Goal: Task Accomplishment & Management: Complete application form

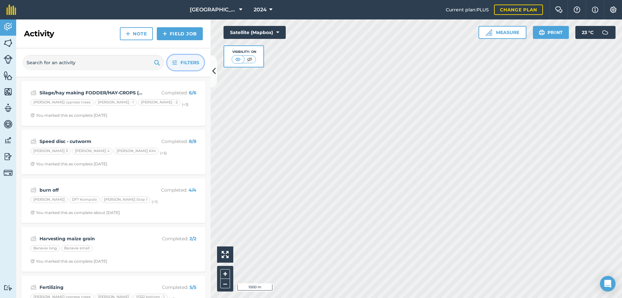
click at [184, 62] on span "Filters" at bounding box center [189, 62] width 19 height 7
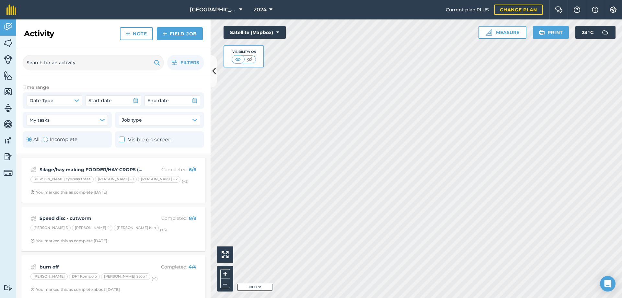
click at [42, 139] on div "All Incomplete" at bounding box center [52, 139] width 51 height 8
click at [47, 140] on div "Toggle Activity" at bounding box center [45, 139] width 5 height 5
radio input "false"
radio input "true"
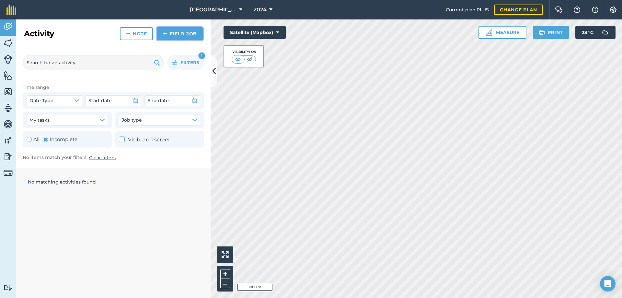
click at [175, 35] on link "Field Job" at bounding box center [180, 33] width 46 height 13
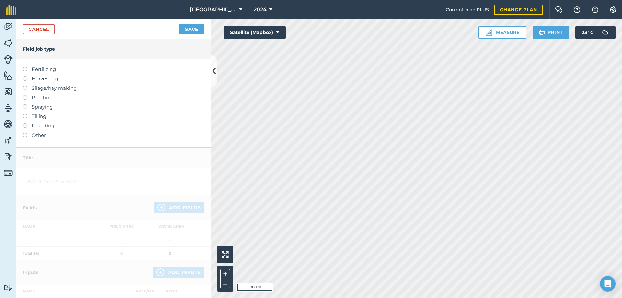
click at [28, 68] on label "Fertilizing" at bounding box center [113, 69] width 181 height 8
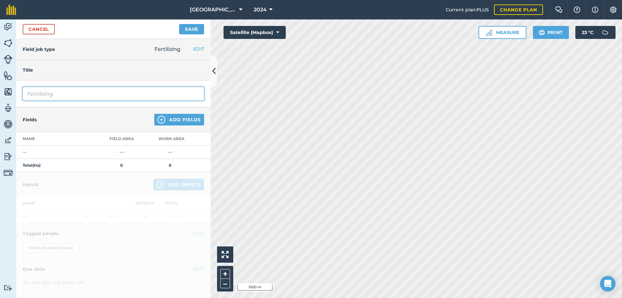
click at [55, 94] on input "Fertilizing" at bounding box center [113, 94] width 181 height 14
type input "F"
type input "KCL correction"
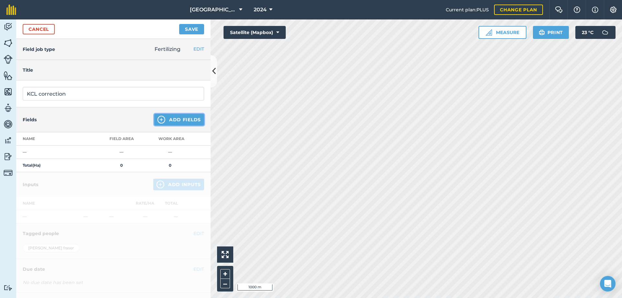
click at [165, 120] on button "Add Fields" at bounding box center [179, 120] width 50 height 12
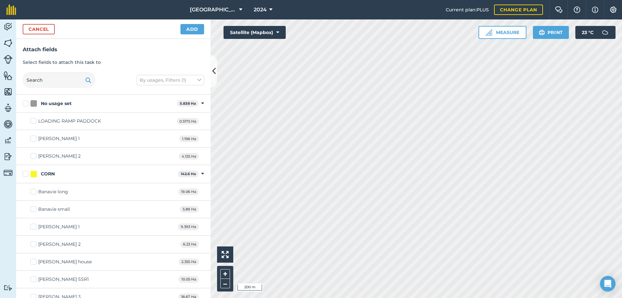
checkbox input "true"
click at [188, 34] on button "Add" at bounding box center [192, 29] width 24 height 10
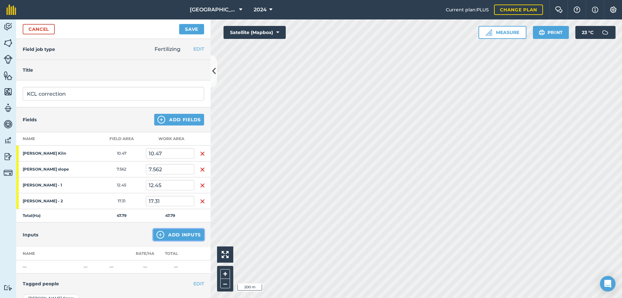
click at [174, 234] on button "Add Inputs" at bounding box center [178, 235] width 51 height 12
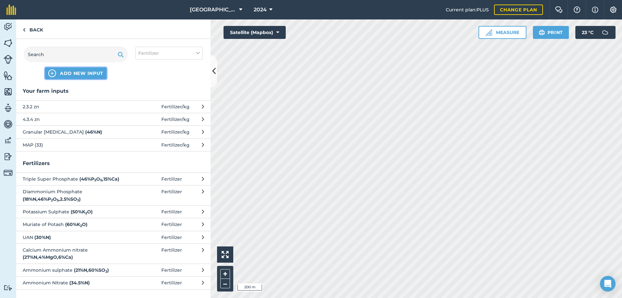
click at [72, 75] on span "ADD NEW INPUT" at bounding box center [81, 73] width 43 height 6
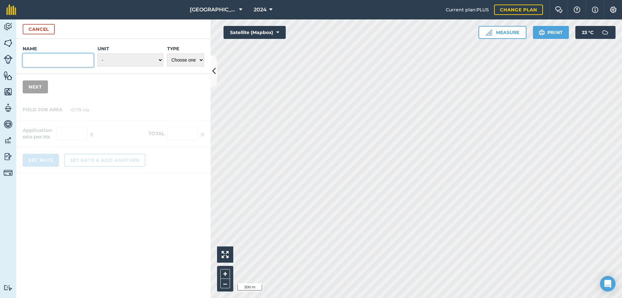
click at [50, 61] on input "Name" at bounding box center [58, 60] width 71 height 14
type input "KCL"
click at [186, 62] on select "Choose one Fertilizer Seed Spray Fuel Other" at bounding box center [185, 59] width 37 height 13
select select "FERTILIZER"
click at [167, 53] on select "Choose one Fertilizer Seed Spray Fuel Other" at bounding box center [185, 59] width 37 height 13
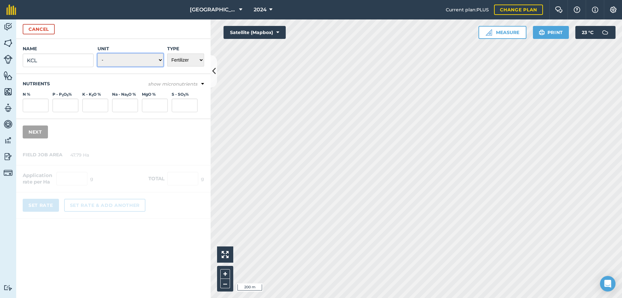
click at [162, 58] on select "- Grams/g Kilograms/kg Metric tonnes/t Millilitres/ml Litres/L Ounces/oz Pounds…" at bounding box center [130, 59] width 66 height 13
select select "KILOGRAMS"
click at [97, 53] on select "- Grams/g Kilograms/kg Metric tonnes/t Millilitres/ml Litres/L Ounces/oz Pounds…" at bounding box center [130, 59] width 66 height 13
click at [40, 135] on button "Next" at bounding box center [35, 131] width 25 height 13
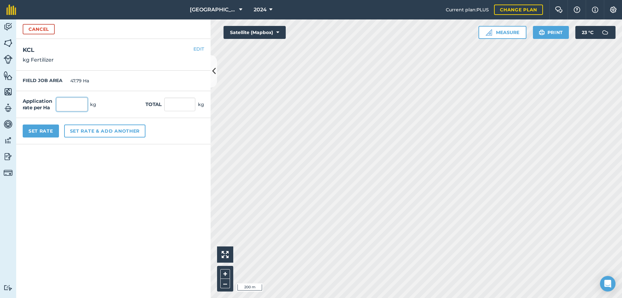
click at [72, 104] on input "text" at bounding box center [71, 104] width 31 height 14
type input "100"
type input "4,779"
click at [51, 132] on button "Set Rate" at bounding box center [41, 130] width 36 height 13
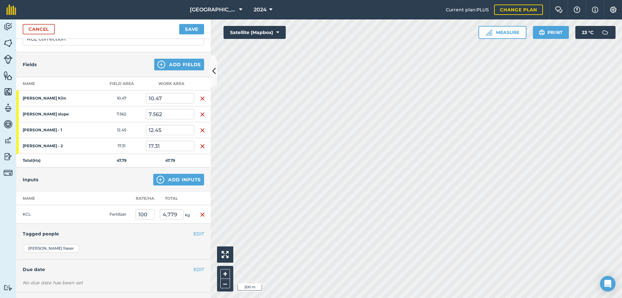
scroll to position [65, 0]
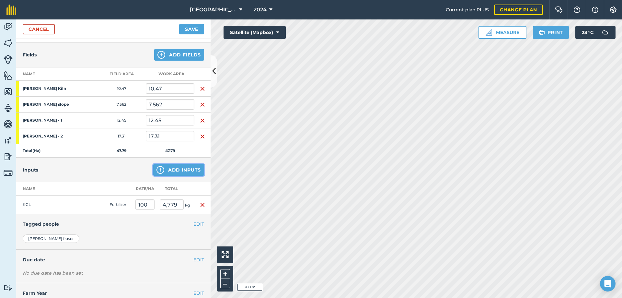
click at [174, 170] on button "Add Inputs" at bounding box center [178, 170] width 51 height 12
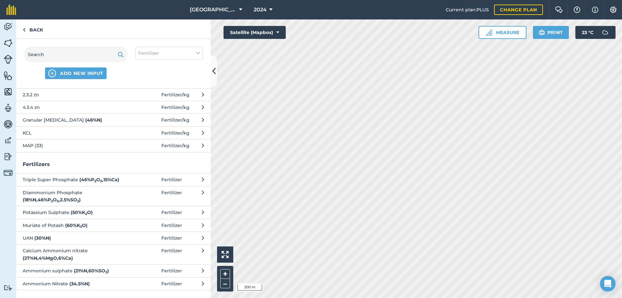
scroll to position [0, 0]
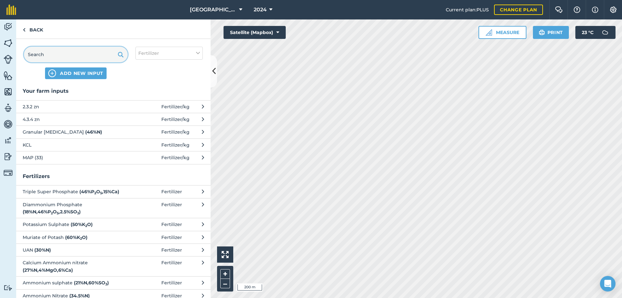
click at [62, 51] on input "text" at bounding box center [76, 55] width 104 height 16
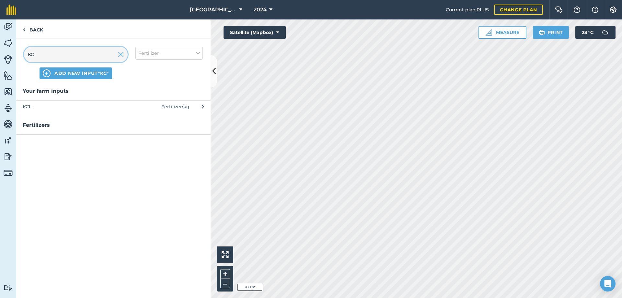
type input "K"
type input "po"
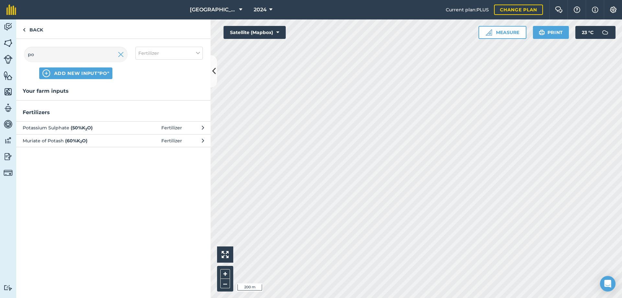
click at [67, 127] on span "Potassium Sulphate ( 50 % K 2 O )" at bounding box center [76, 127] width 106 height 7
select select "FERTILIZER"
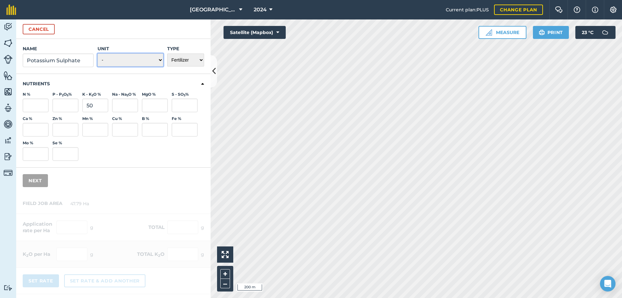
click at [150, 61] on select "- Grams/g Kilograms/kg Metric tonnes/t Millilitres/ml Litres/L Ounces/oz Pounds…" at bounding box center [130, 59] width 66 height 13
select select "KILOGRAMS"
click at [97, 53] on select "- Grams/g Kilograms/kg Metric tonnes/t Millilitres/ml Litres/L Ounces/oz Pounds…" at bounding box center [130, 59] width 66 height 13
click at [30, 178] on button "Next" at bounding box center [35, 180] width 25 height 13
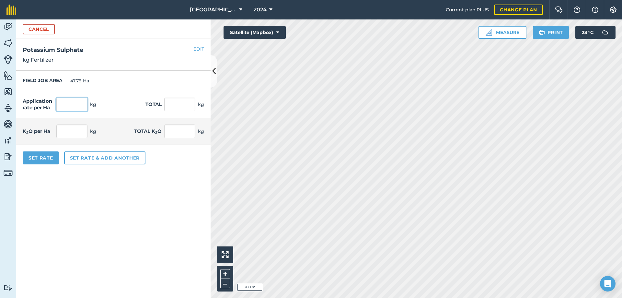
click at [66, 108] on input "text" at bounding box center [71, 104] width 31 height 14
type input "100"
type input "4,779"
type input "50"
type input "2,389.5"
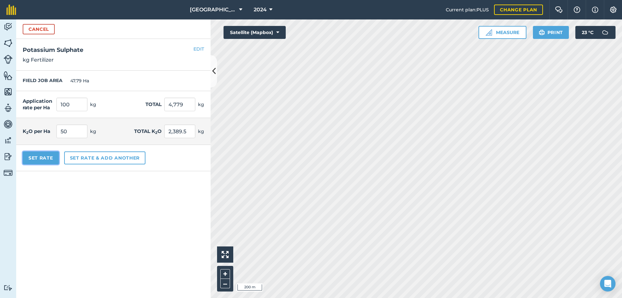
click at [31, 162] on button "Set Rate" at bounding box center [41, 157] width 36 height 13
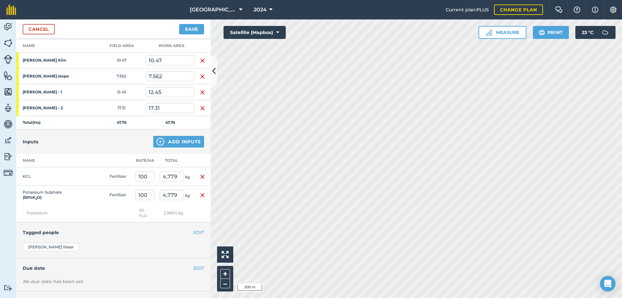
scroll to position [121, 0]
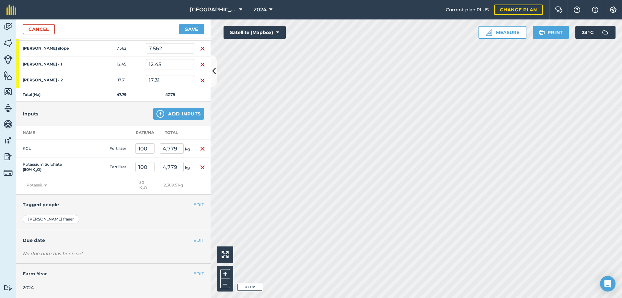
click at [200, 149] on img "button" at bounding box center [202, 149] width 5 height 8
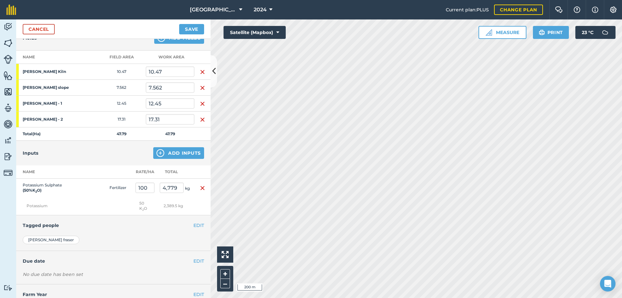
scroll to position [70, 0]
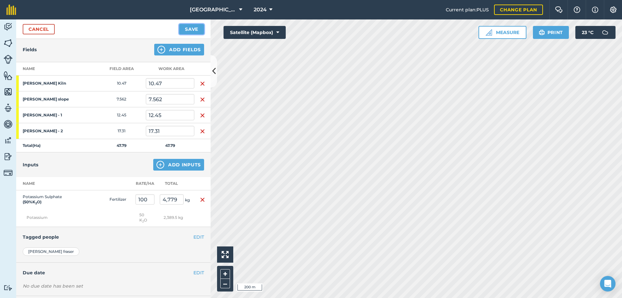
click at [193, 29] on button "Save" at bounding box center [191, 29] width 25 height 10
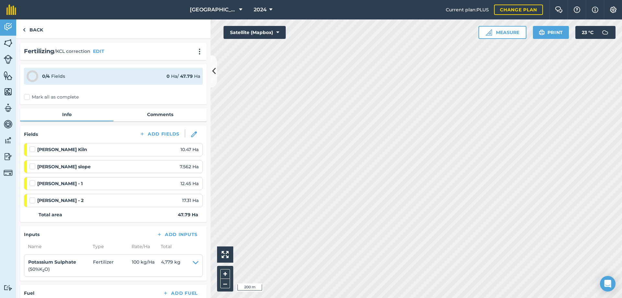
click at [30, 180] on label at bounding box center [33, 180] width 8 height 0
click at [30, 184] on input "checkbox" at bounding box center [31, 182] width 4 height 4
checkbox input "false"
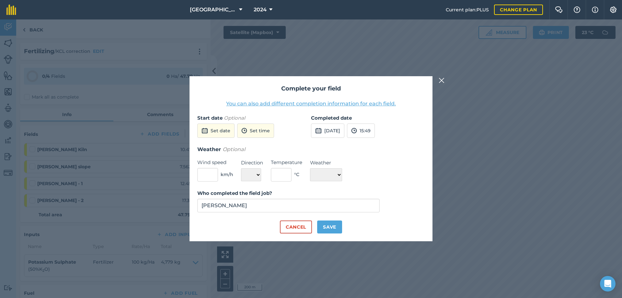
click at [441, 81] on img at bounding box center [441, 80] width 6 height 8
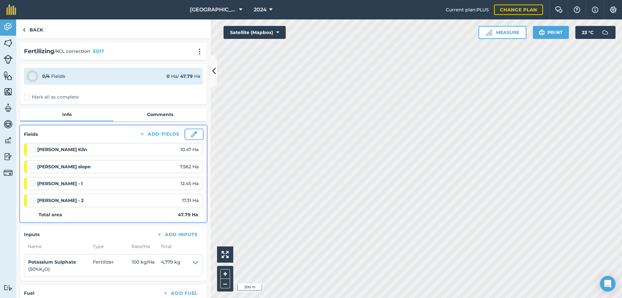
click at [190, 138] on button at bounding box center [193, 134] width 17 height 10
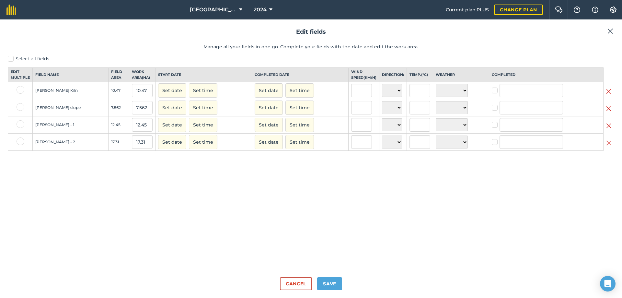
click at [604, 32] on h2 "Edit fields" at bounding box center [311, 31] width 606 height 9
click at [612, 31] on img at bounding box center [610, 31] width 6 height 8
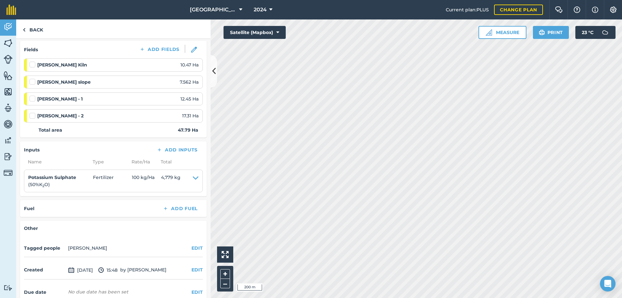
scroll to position [97, 0]
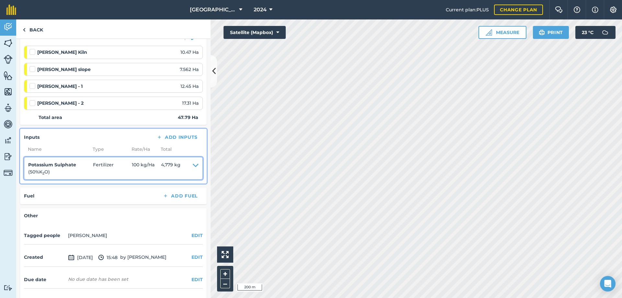
click at [193, 164] on icon at bounding box center [196, 168] width 6 height 15
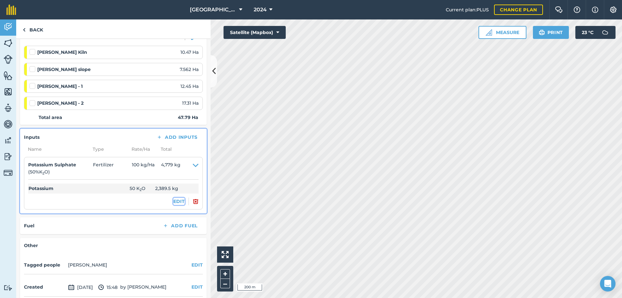
click at [174, 199] on button "EDIT" at bounding box center [178, 201] width 11 height 7
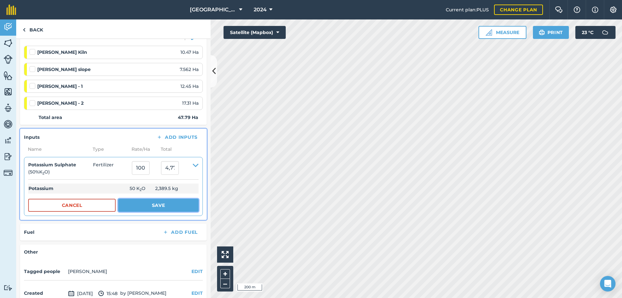
click at [155, 203] on button "Save" at bounding box center [158, 204] width 80 height 13
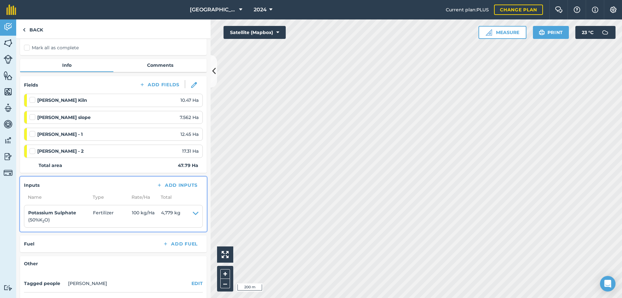
scroll to position [0, 0]
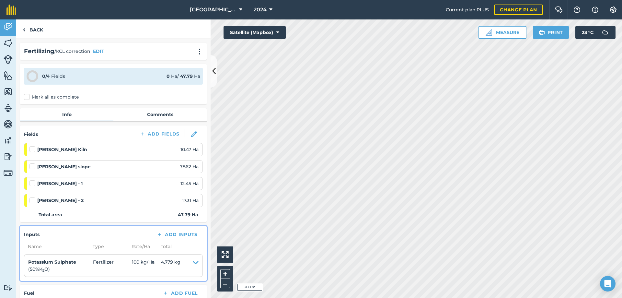
click at [29, 147] on li "[PERSON_NAME] Kiln 10.47 Ha" at bounding box center [113, 149] width 179 height 13
click at [31, 78] on icon at bounding box center [33, 76] width 12 height 12
drag, startPoint x: 17, startPoint y: 96, endPoint x: 23, endPoint y: 98, distance: 6.0
click at [17, 96] on div "Fertilizing / KCL correction EDIT 0 / 4 Fields 0 Ha / 47.79 [PERSON_NAME] all a…" at bounding box center [113, 168] width 194 height 259
click at [28, 98] on label "Mark all as complete" at bounding box center [51, 97] width 55 height 7
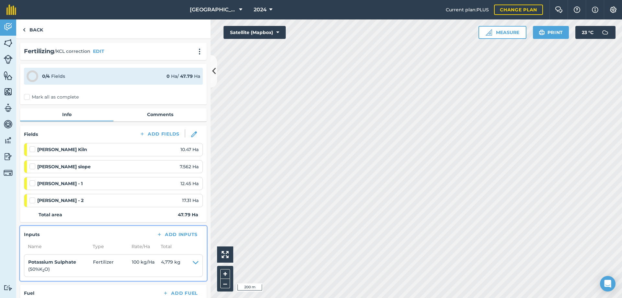
click at [28, 98] on input "Mark all as complete" at bounding box center [26, 96] width 4 height 4
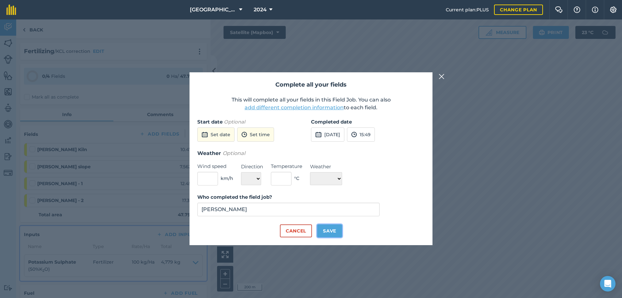
click at [328, 232] on button "Save" at bounding box center [329, 230] width 25 height 13
checkbox input "true"
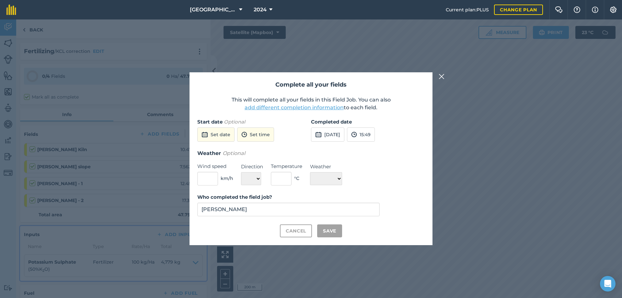
checkbox input "true"
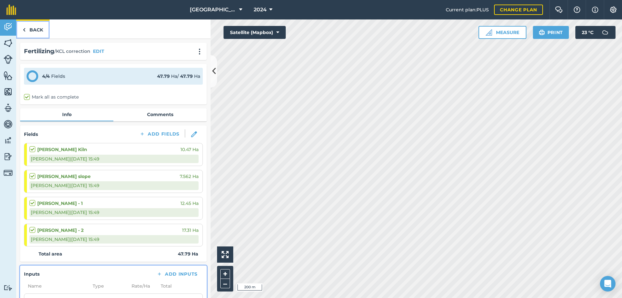
click at [32, 33] on link "Back" at bounding box center [32, 28] width 33 height 19
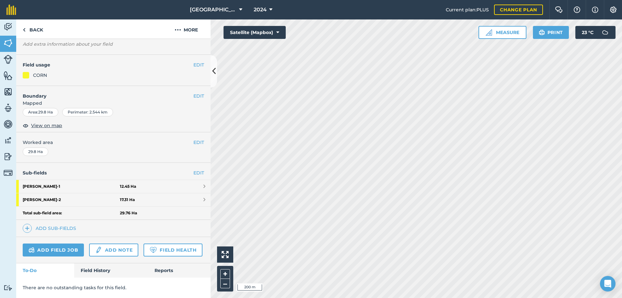
scroll to position [56, 0]
click at [92, 267] on link "Field History" at bounding box center [111, 270] width 74 height 14
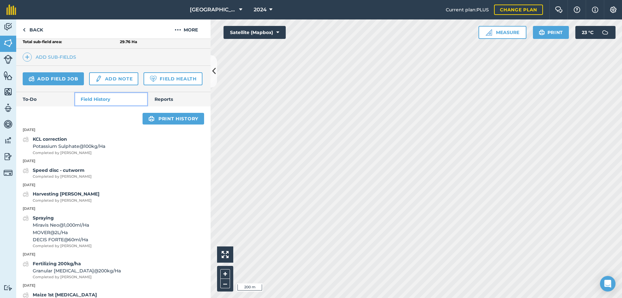
scroll to position [250, 0]
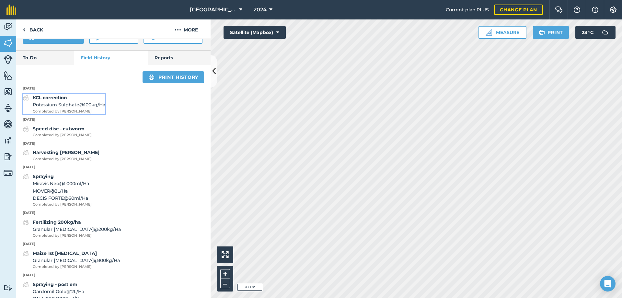
click at [70, 108] on span "Potassium Sulphate @ 100 kg / Ha" at bounding box center [69, 104] width 73 height 7
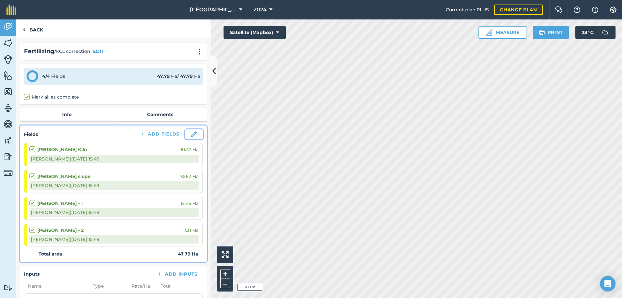
click at [192, 135] on img at bounding box center [194, 134] width 6 height 6
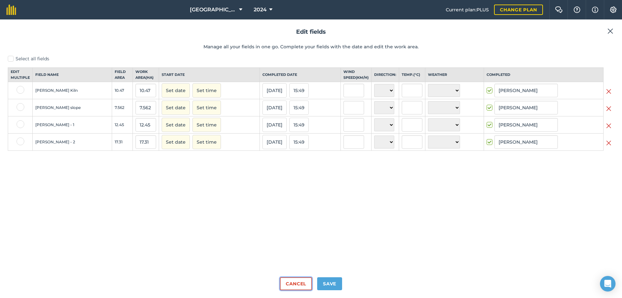
click at [294, 287] on button "Cancel" at bounding box center [296, 283] width 32 height 13
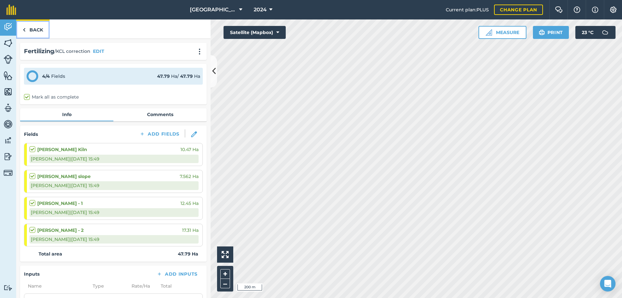
click at [31, 34] on link "Back" at bounding box center [32, 28] width 33 height 19
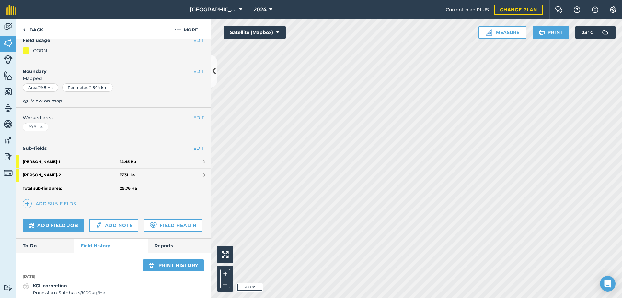
scroll to position [224, 0]
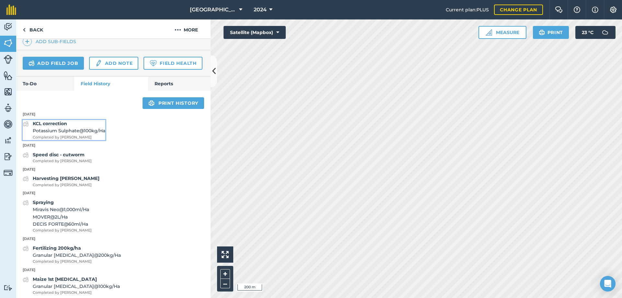
drag, startPoint x: 96, startPoint y: 149, endPoint x: 82, endPoint y: 147, distance: 14.7
click at [82, 134] on span "Potassium Sulphate @ 100 kg / Ha" at bounding box center [69, 130] width 73 height 7
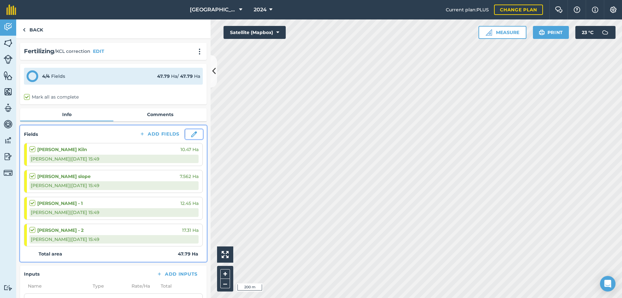
click at [191, 132] on img at bounding box center [194, 134] width 6 height 6
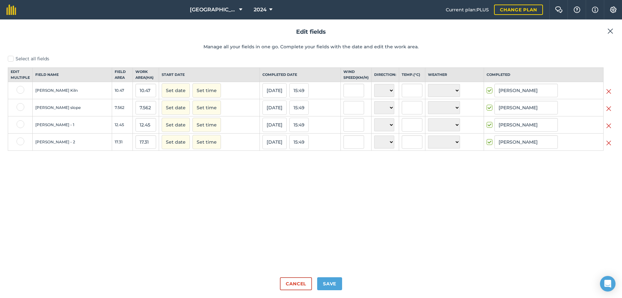
click at [20, 128] on label at bounding box center [21, 124] width 8 height 8
click at [20, 124] on input "checkbox" at bounding box center [19, 122] width 4 height 4
checkbox input "true"
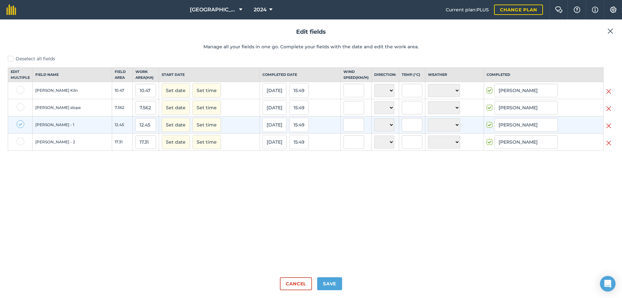
click at [18, 145] on label at bounding box center [21, 141] width 8 height 8
click at [18, 142] on input "checkbox" at bounding box center [19, 139] width 4 height 4
checkbox input "true"
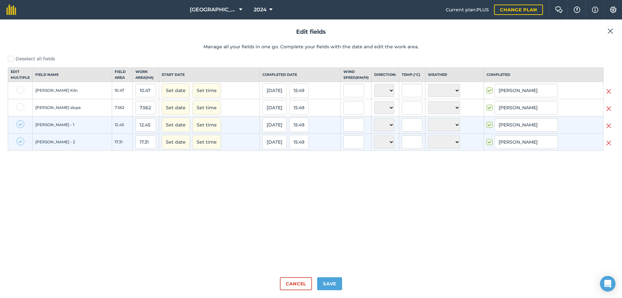
click at [607, 130] on img at bounding box center [608, 126] width 5 height 8
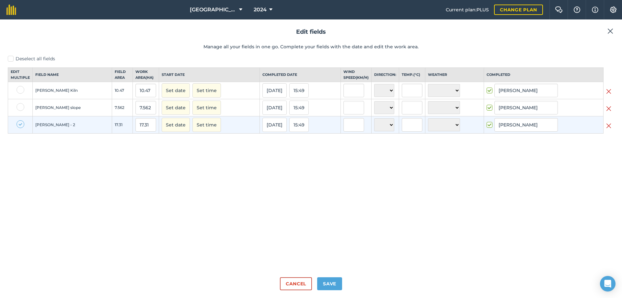
click at [609, 130] on img at bounding box center [608, 126] width 5 height 8
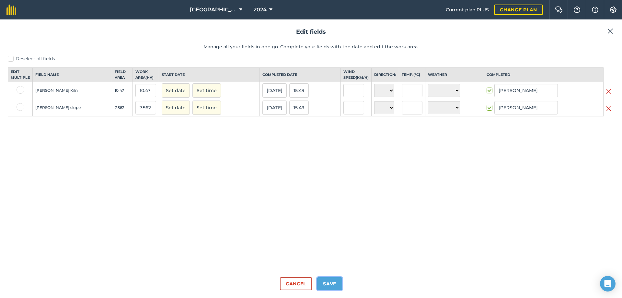
click at [333, 286] on button "Save" at bounding box center [329, 283] width 25 height 13
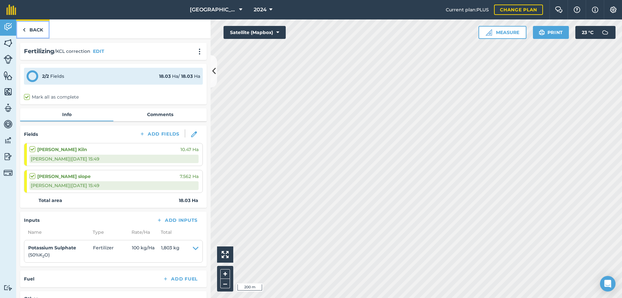
click at [24, 30] on img at bounding box center [24, 30] width 3 height 8
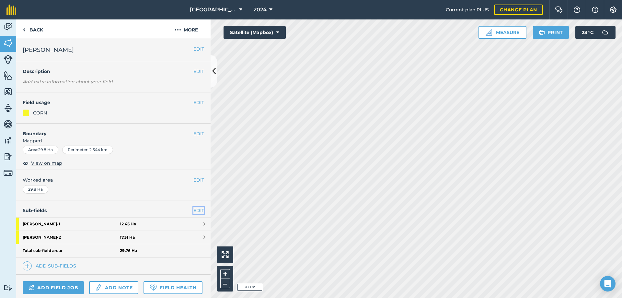
click at [197, 207] on link "EDIT" at bounding box center [198, 210] width 11 height 7
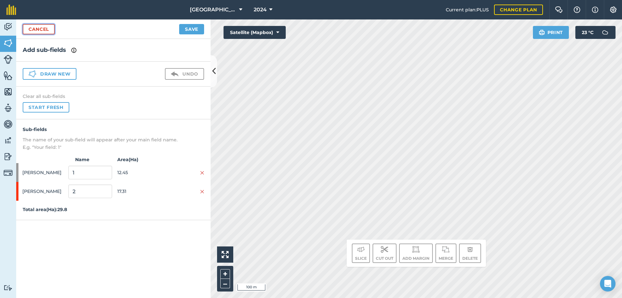
click at [36, 30] on link "Cancel" at bounding box center [39, 29] width 32 height 10
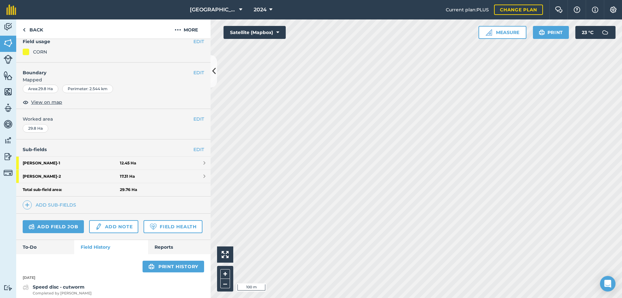
scroll to position [97, 0]
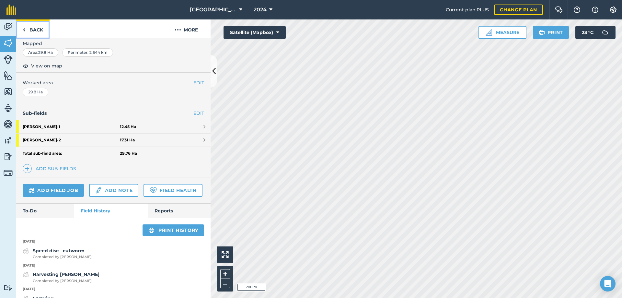
click at [28, 24] on link "Back" at bounding box center [32, 28] width 33 height 19
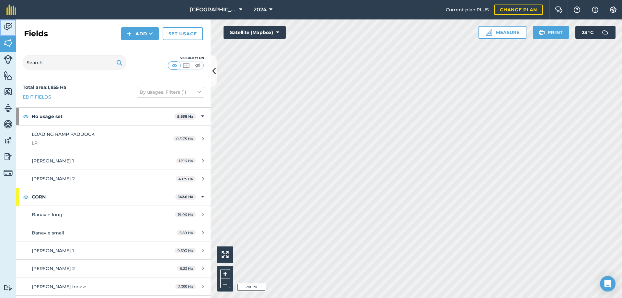
click at [6, 28] on img at bounding box center [8, 27] width 9 height 10
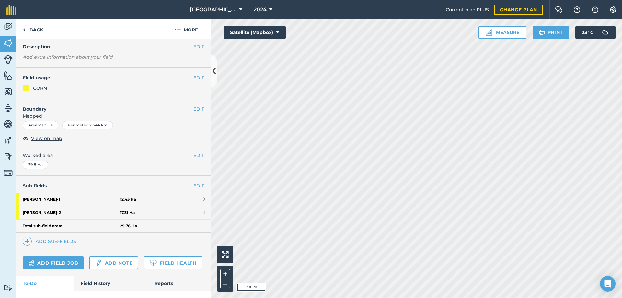
scroll to position [56, 0]
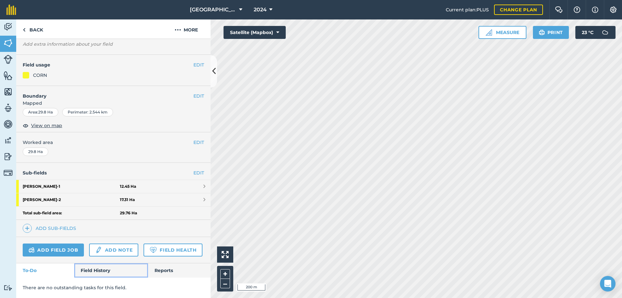
click at [100, 273] on link "Field History" at bounding box center [111, 270] width 74 height 14
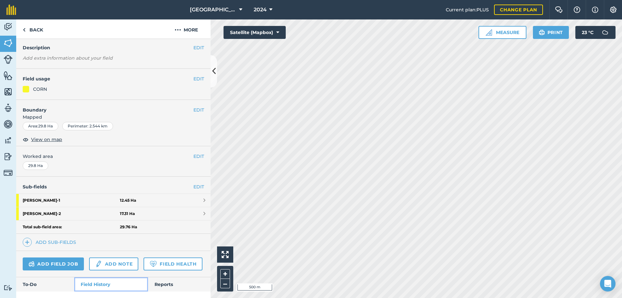
scroll to position [23, 0]
click at [56, 265] on link "Add field job" at bounding box center [53, 263] width 61 height 13
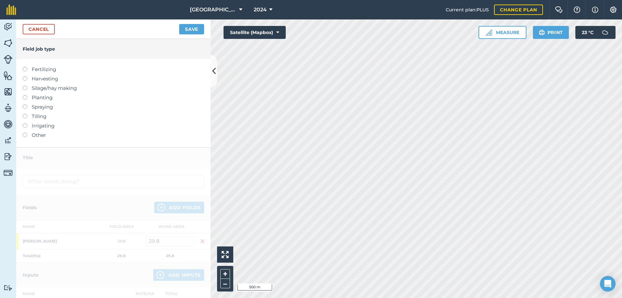
click at [27, 67] on label at bounding box center [27, 67] width 9 height 0
type input "Fertilizing"
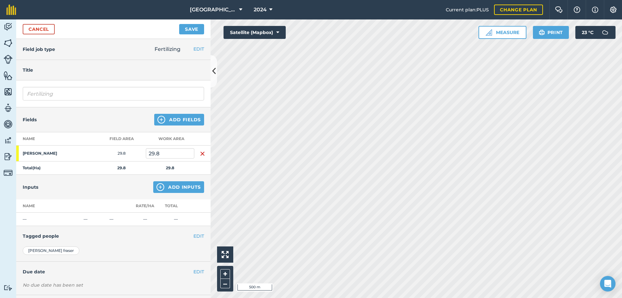
click at [201, 155] on img "button" at bounding box center [202, 154] width 5 height 8
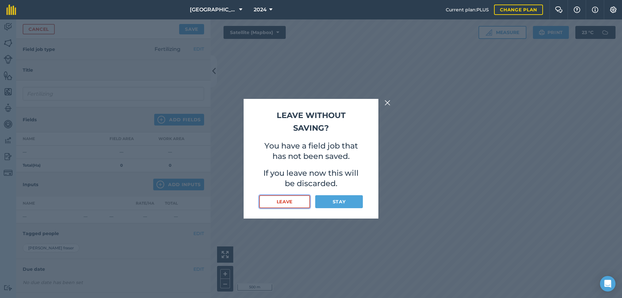
click at [297, 203] on button "Leave" at bounding box center [284, 201] width 51 height 13
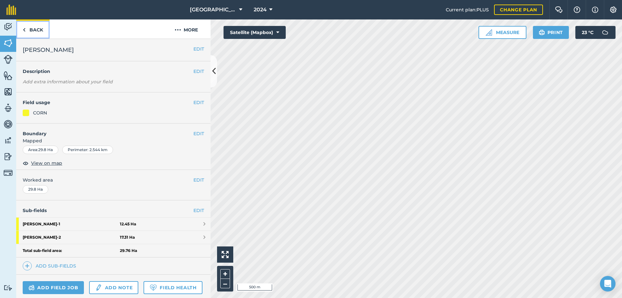
click at [31, 29] on link "Back" at bounding box center [32, 28] width 33 height 19
click at [32, 29] on link "Back" at bounding box center [32, 28] width 33 height 19
click at [36, 33] on link "Back" at bounding box center [32, 28] width 33 height 19
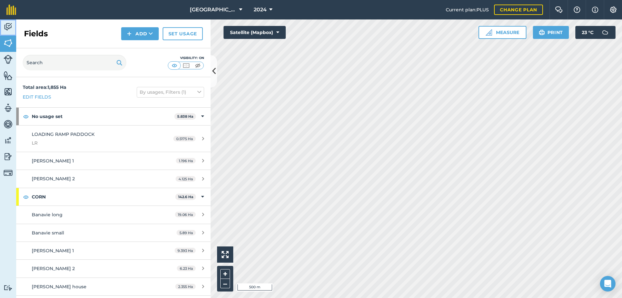
click at [7, 28] on img at bounding box center [8, 27] width 9 height 10
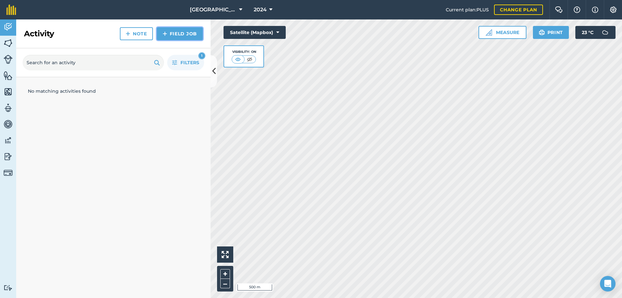
click at [172, 33] on link "Field Job" at bounding box center [180, 33] width 46 height 13
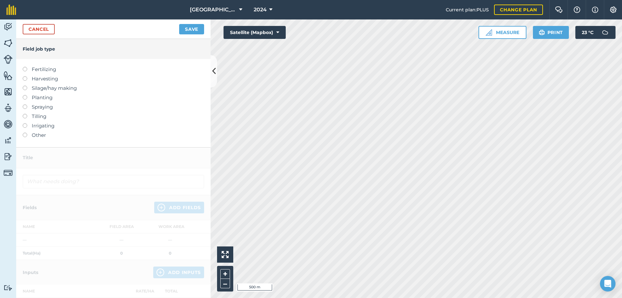
click at [36, 70] on label "Fertilizing" at bounding box center [113, 69] width 181 height 8
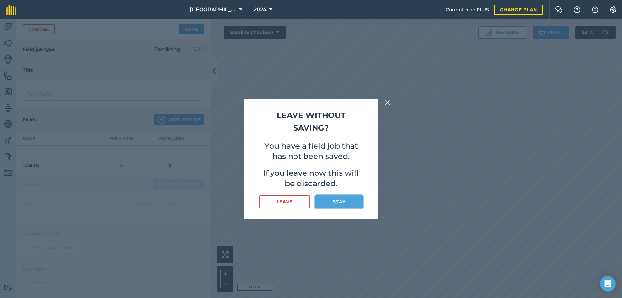
click at [341, 198] on button "Stay" at bounding box center [339, 201] width 48 height 13
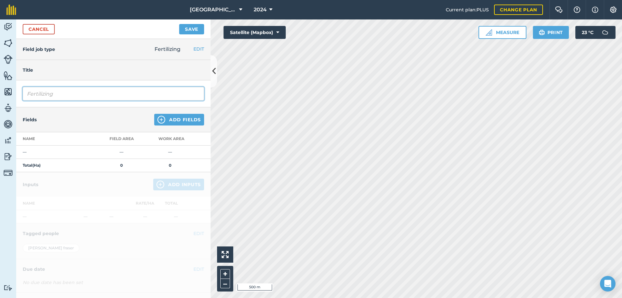
click at [71, 94] on input "Fertilizing" at bounding box center [113, 94] width 181 height 14
type input "F"
type input "KCL Correction"
click at [174, 113] on div "Fields Add Fields" at bounding box center [113, 119] width 194 height 25
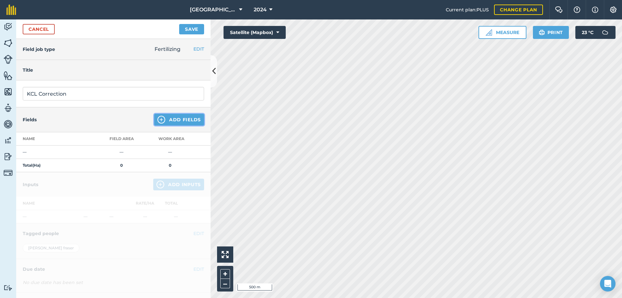
click at [179, 121] on button "Add Fields" at bounding box center [179, 120] width 50 height 12
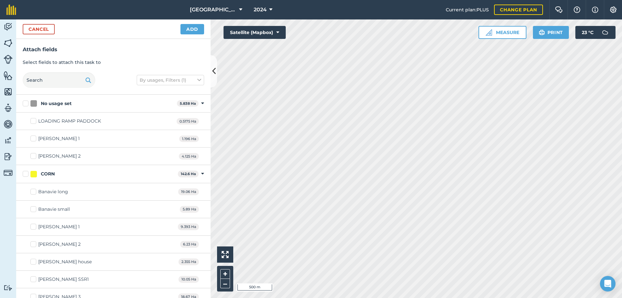
checkbox input "true"
click at [195, 28] on button "Add" at bounding box center [192, 29] width 24 height 10
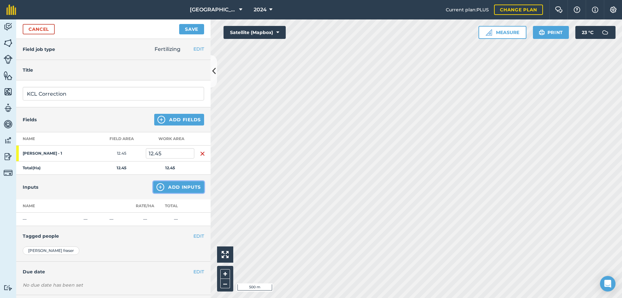
click at [182, 189] on button "Add Inputs" at bounding box center [178, 187] width 51 height 12
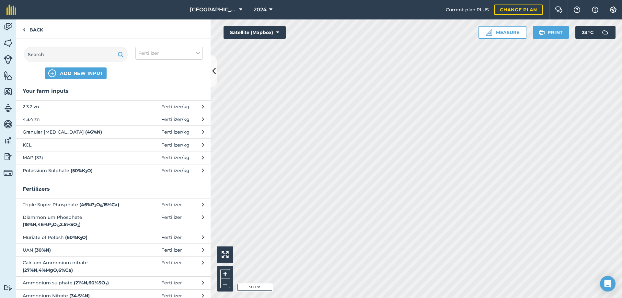
click at [54, 169] on span "Potassium Sulphate ( 50 % K 2 O )" at bounding box center [76, 170] width 106 height 7
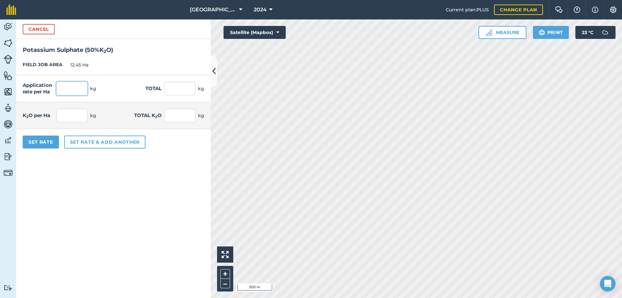
click at [68, 90] on input "text" at bounding box center [71, 89] width 31 height 14
type input "300"
type input "3,735"
type input "150"
type input "1,867.5"
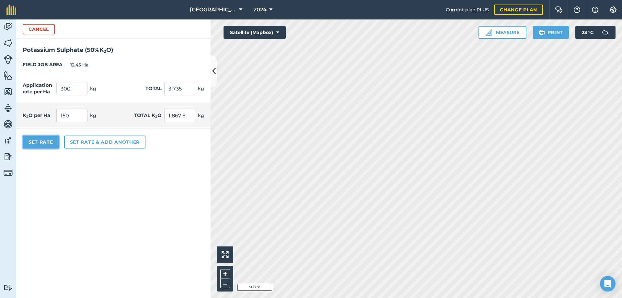
click at [46, 143] on button "Set Rate" at bounding box center [41, 141] width 36 height 13
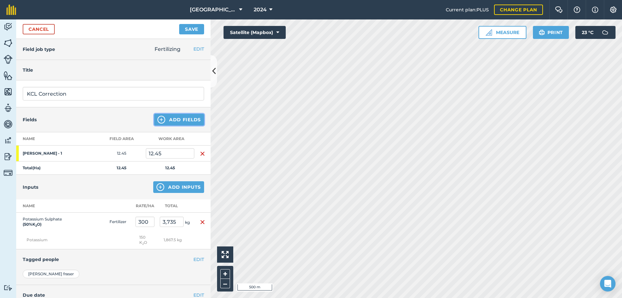
click at [179, 120] on button "Add Fields" at bounding box center [179, 120] width 50 height 12
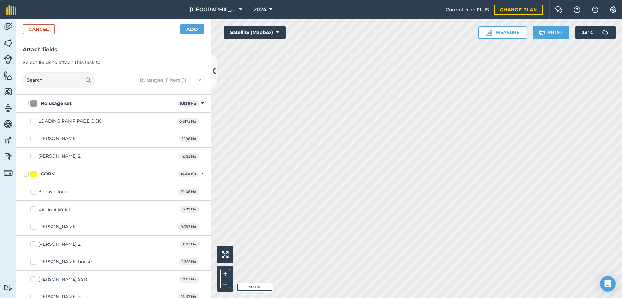
checkbox input "true"
click at [189, 30] on button "Add" at bounding box center [192, 29] width 24 height 10
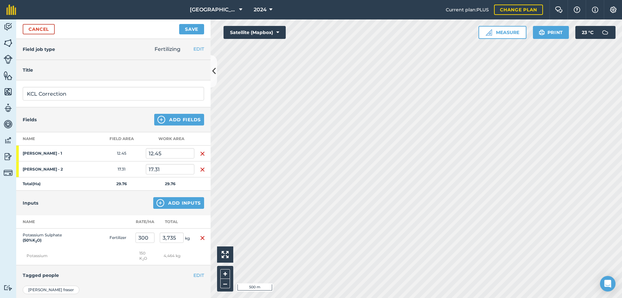
click at [200, 168] on img "button" at bounding box center [202, 169] width 5 height 8
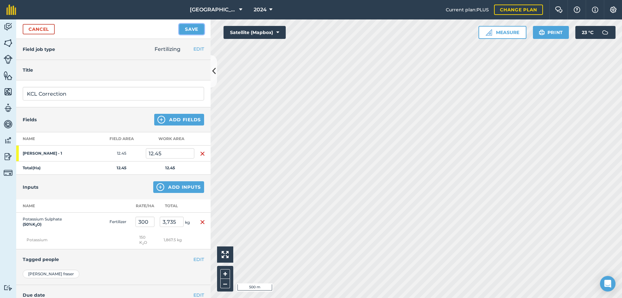
click at [193, 30] on button "Save" at bounding box center [191, 29] width 25 height 10
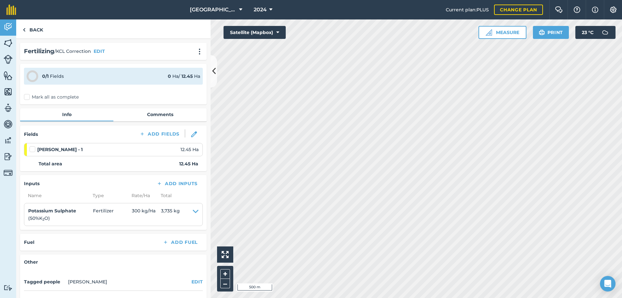
click at [25, 97] on label "Mark all as complete" at bounding box center [51, 97] width 55 height 7
click at [25, 97] on input "Mark all as complete" at bounding box center [26, 96] width 4 height 4
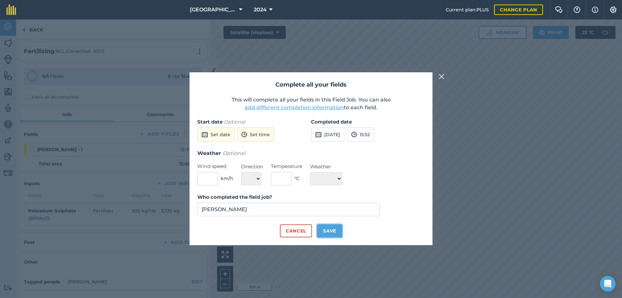
click at [333, 232] on button "Save" at bounding box center [329, 230] width 25 height 13
checkbox input "true"
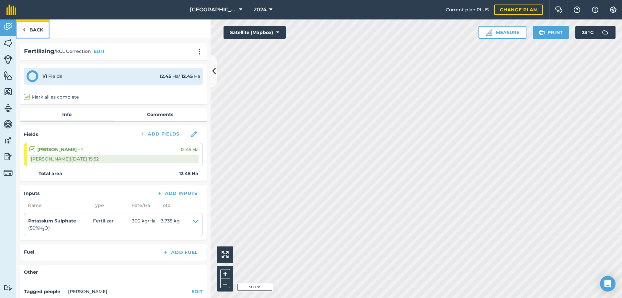
click at [36, 36] on link "Back" at bounding box center [32, 28] width 33 height 19
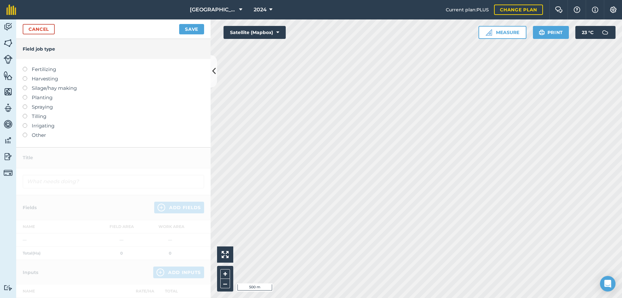
click at [29, 68] on label "Fertilizing" at bounding box center [113, 69] width 181 height 8
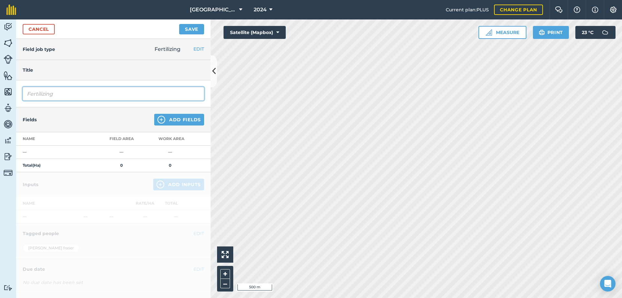
click at [56, 93] on input "Fertilizing" at bounding box center [113, 94] width 181 height 14
type input "F"
type input "KCL Correction"
click at [160, 126] on div "Fields Add Fields" at bounding box center [113, 119] width 194 height 25
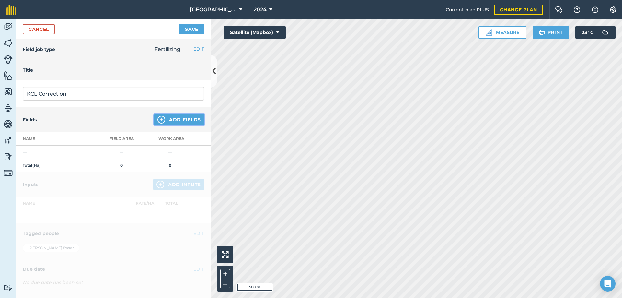
click at [167, 121] on button "Add Fields" at bounding box center [179, 120] width 50 height 12
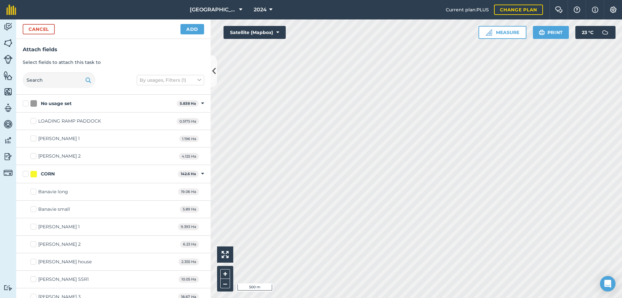
checkbox input "true"
click at [190, 30] on button "Add" at bounding box center [192, 29] width 24 height 10
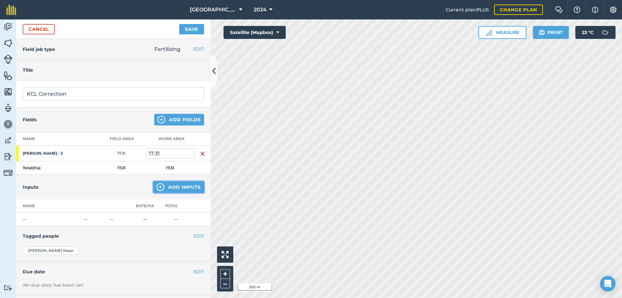
click at [177, 183] on button "Add Inputs" at bounding box center [178, 187] width 51 height 12
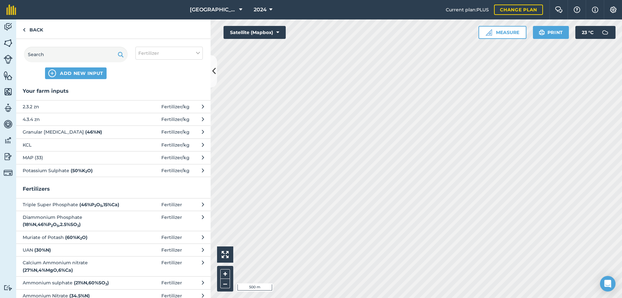
click at [41, 170] on span "Potassium Sulphate ( 50 % K 2 O )" at bounding box center [76, 170] width 106 height 7
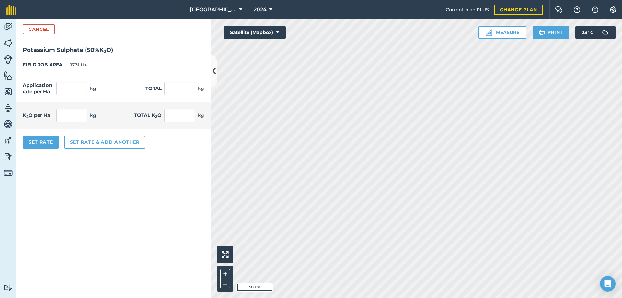
drag, startPoint x: 75, startPoint y: 97, endPoint x: 70, endPoint y: 88, distance: 11.0
click at [75, 96] on div "Application rate per Ha kg Total kg" at bounding box center [113, 88] width 194 height 27
click at [70, 88] on input "text" at bounding box center [71, 89] width 31 height 14
click at [73, 89] on input "text" at bounding box center [71, 89] width 31 height 14
type input "200"
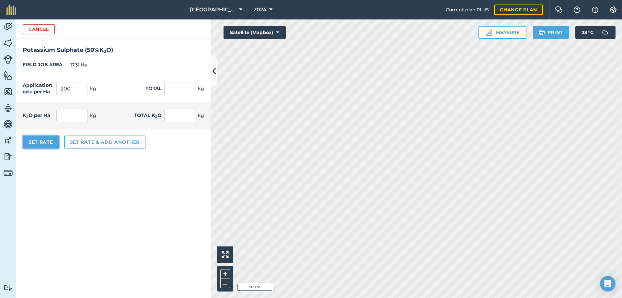
type input "3,462"
type input "100"
type input "1,731"
click at [38, 142] on button "Set Rate" at bounding box center [41, 141] width 36 height 13
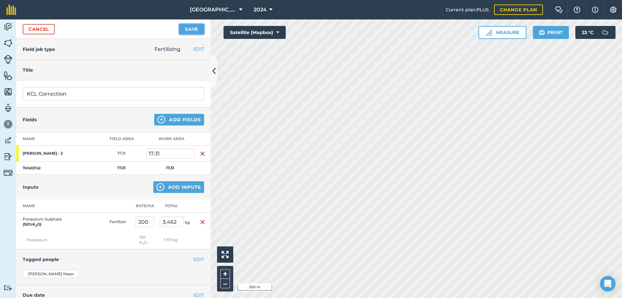
click at [190, 28] on button "Save" at bounding box center [191, 29] width 25 height 10
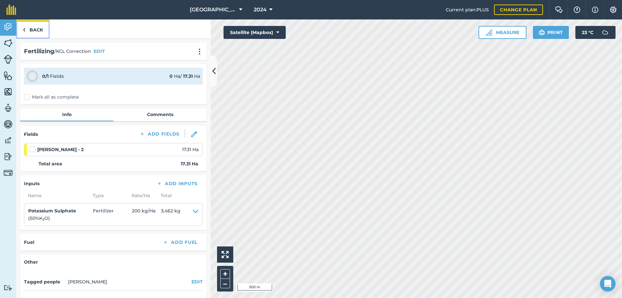
click at [32, 29] on link "Back" at bounding box center [32, 28] width 33 height 19
